Goal: Information Seeking & Learning: Find specific fact

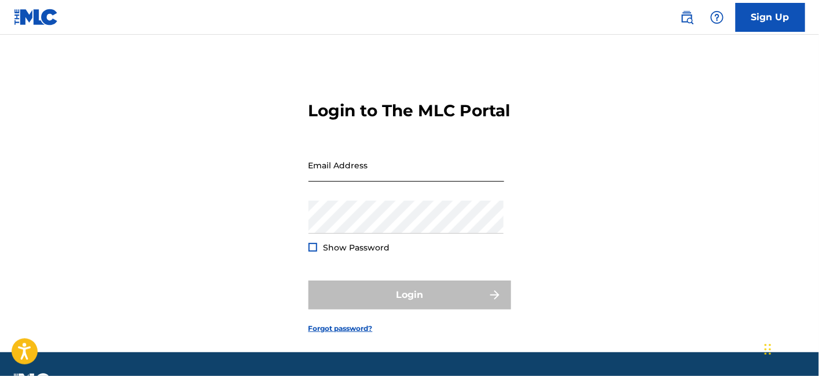
click at [349, 182] on input "Email Address" at bounding box center [406, 165] width 196 height 33
type input "[EMAIL_ADDRESS][DOMAIN_NAME]"
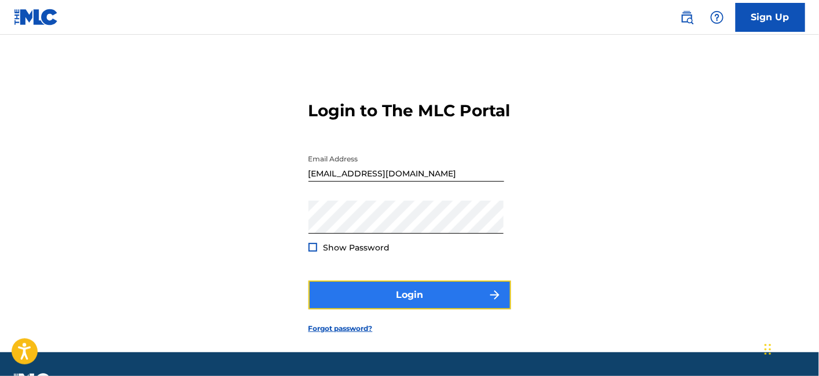
click at [378, 310] on button "Login" at bounding box center [409, 295] width 203 height 29
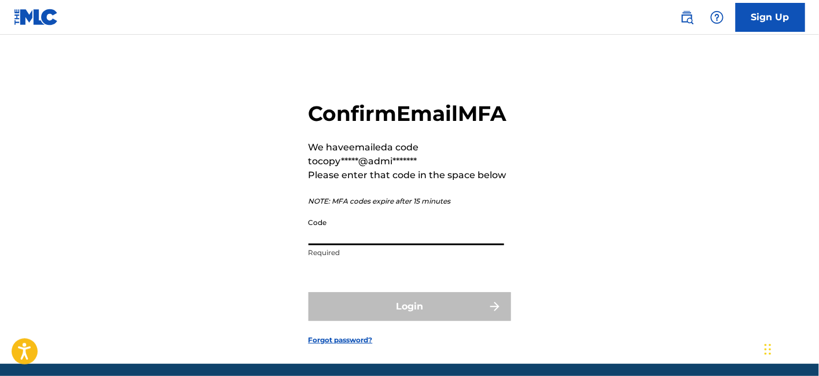
click at [406, 245] on input "Code" at bounding box center [406, 228] width 196 height 33
paste input "950816"
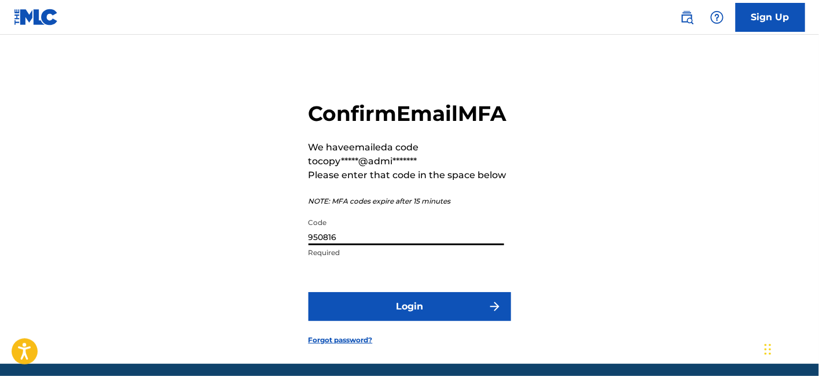
type input "950816"
click at [308, 292] on button "Login" at bounding box center [409, 306] width 203 height 29
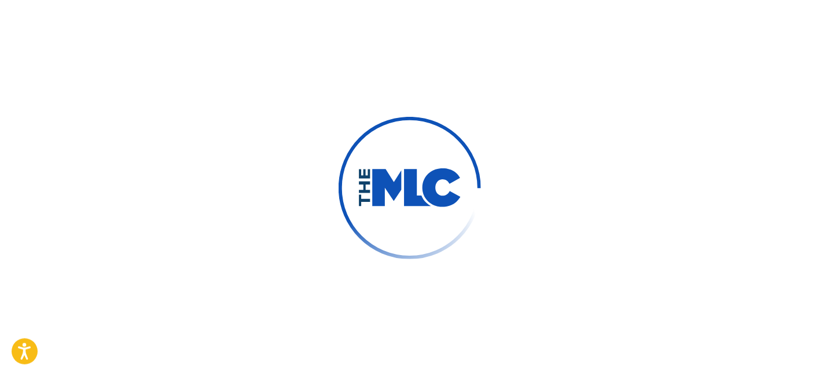
scroll to position [52, 0]
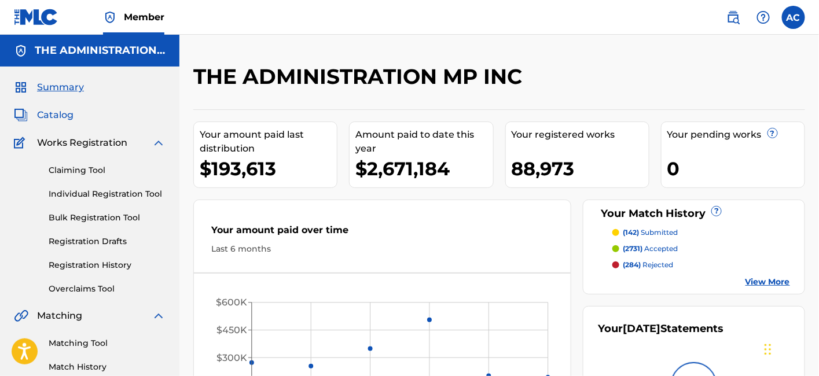
click at [70, 111] on span "Catalog" at bounding box center [55, 115] width 36 height 14
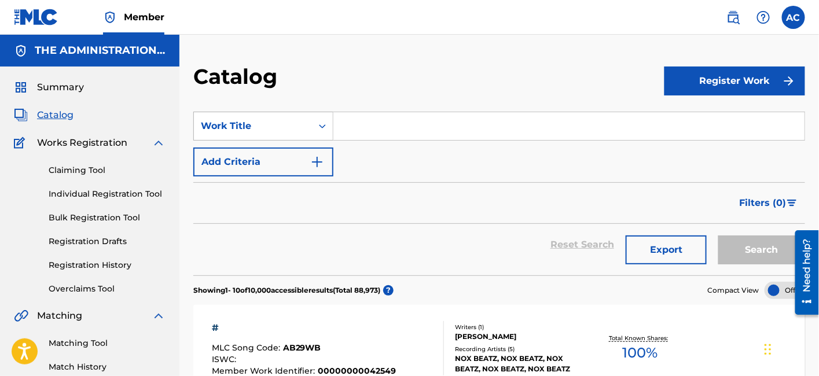
click at [308, 131] on div "Work Title" at bounding box center [253, 126] width 118 height 22
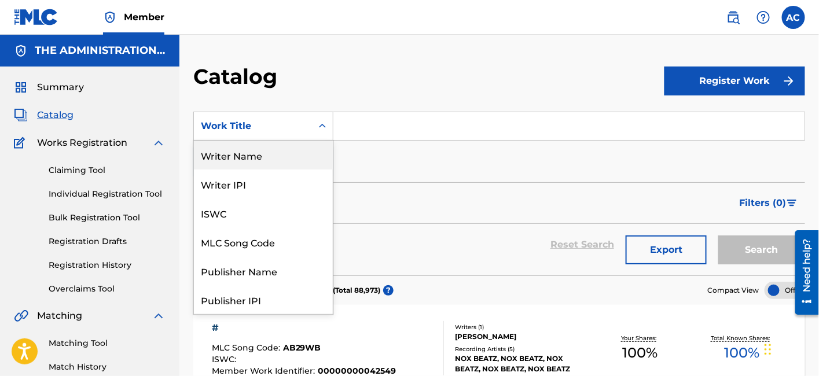
click at [306, 164] on div "Writer Name" at bounding box center [263, 155] width 139 height 29
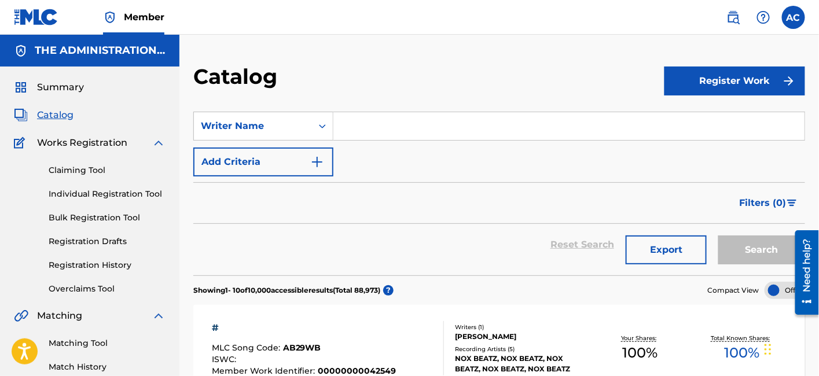
click at [364, 126] on input "Search Form" at bounding box center [568, 126] width 471 height 28
paste input "[PERSON_NAME] [PERSON_NAME] III"
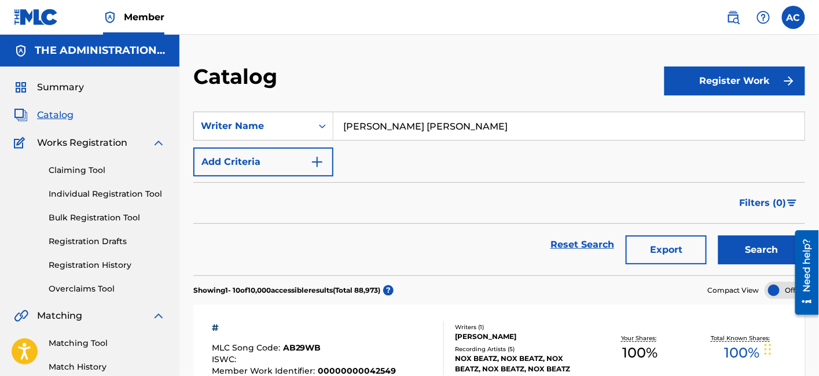
type input "[PERSON_NAME] [PERSON_NAME]"
click at [718, 236] on button "Search" at bounding box center [761, 250] width 87 height 29
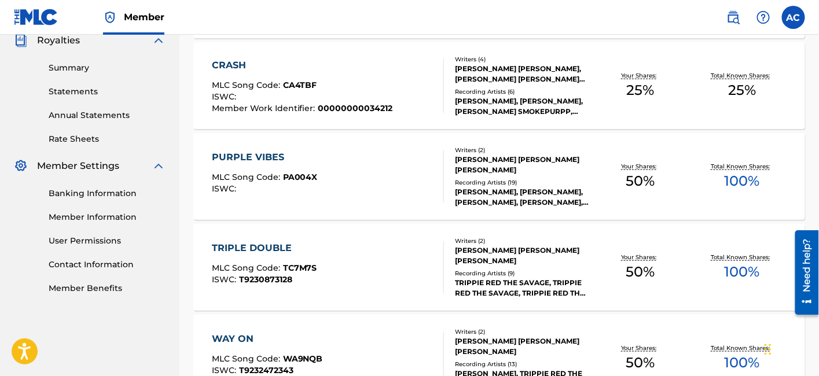
scroll to position [395, 0]
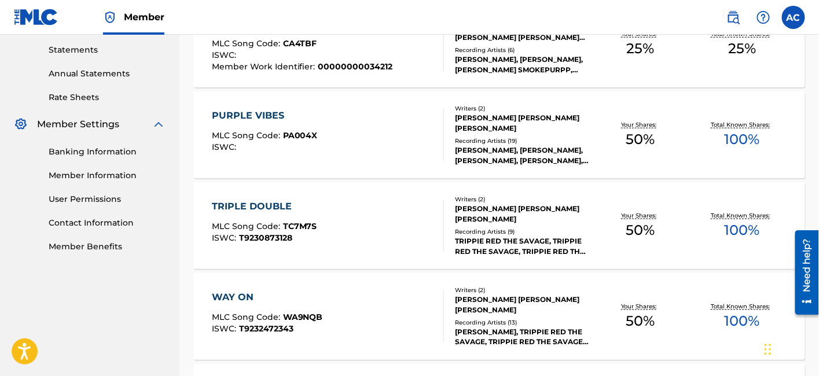
click at [376, 229] on div "TRIPLE DOUBLE MLC Song Code : TC7M7S ISWC : T9230873128" at bounding box center [328, 226] width 233 height 52
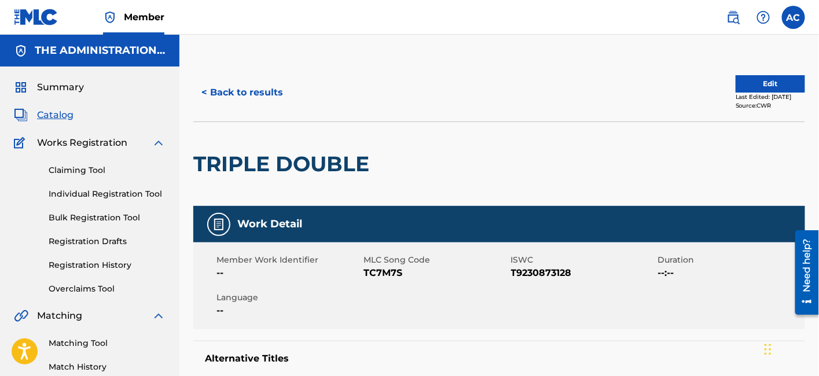
click at [277, 164] on h2 "TRIPLE DOUBLE" at bounding box center [284, 164] width 182 height 26
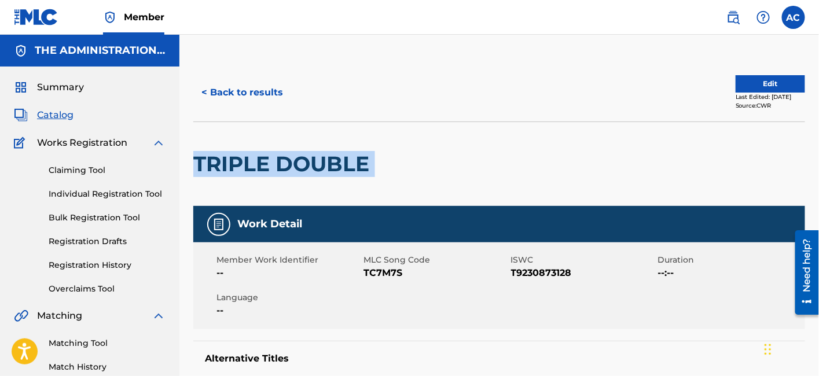
click at [277, 164] on h2 "TRIPLE DOUBLE" at bounding box center [284, 164] width 182 height 26
copy div "TRIPLE DOUBLE"
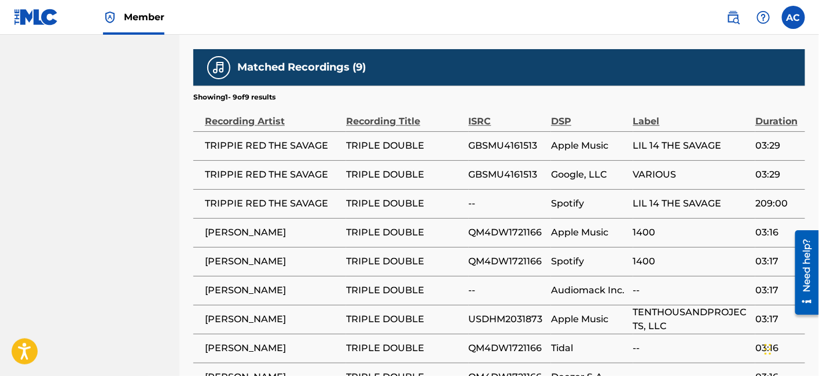
scroll to position [963, 0]
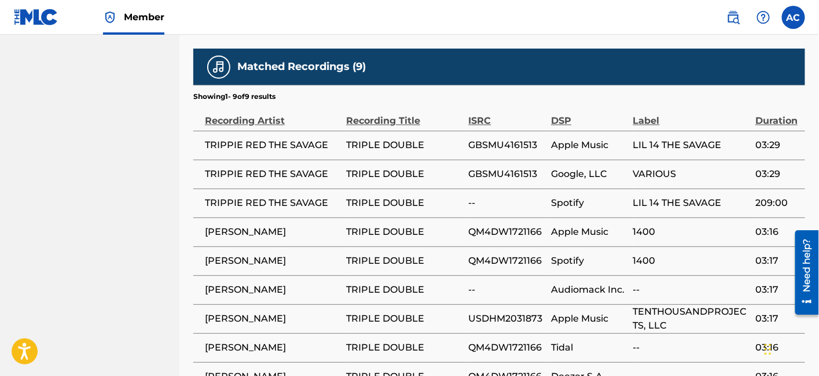
click at [506, 232] on span "QM4DW1721166" at bounding box center [507, 232] width 77 height 14
copy span "QM4DW1721166"
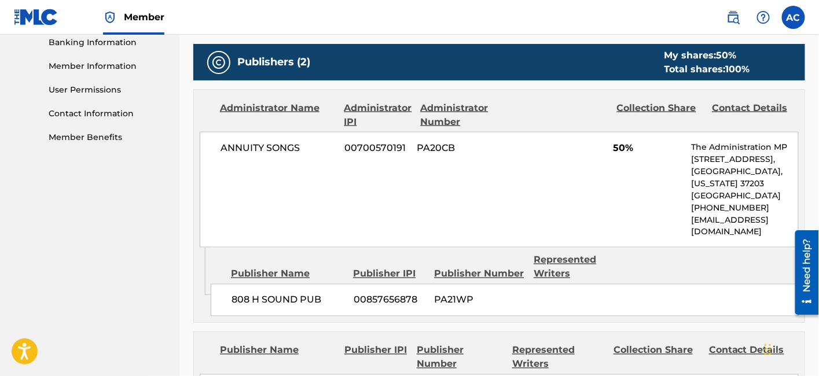
scroll to position [504, 0]
